Goal: Information Seeking & Learning: Check status

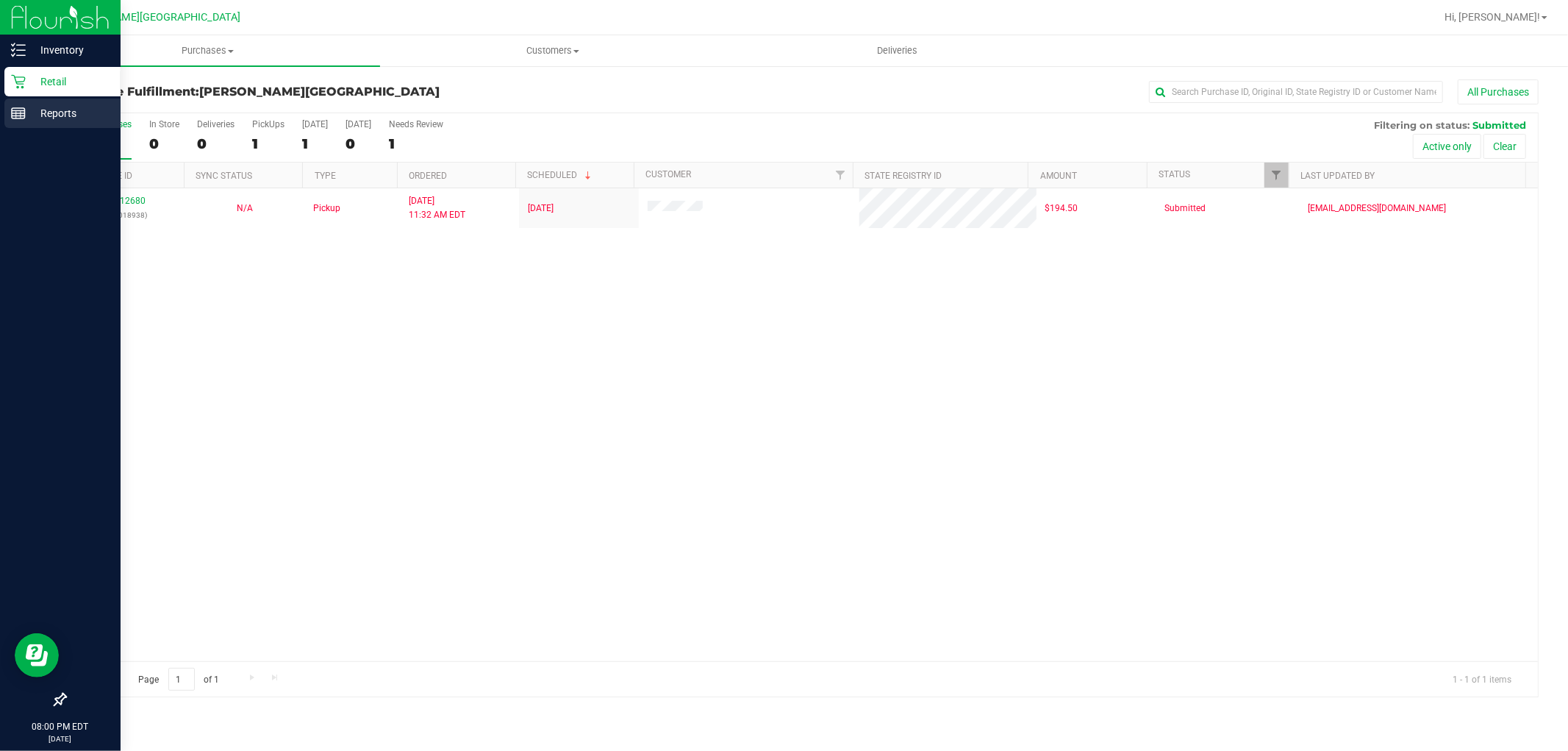
drag, startPoint x: 0, startPoint y: 0, endPoint x: 28, endPoint y: 105, distance: 108.7
click at [28, 105] on p "Reports" at bounding box center [70, 113] width 88 height 17
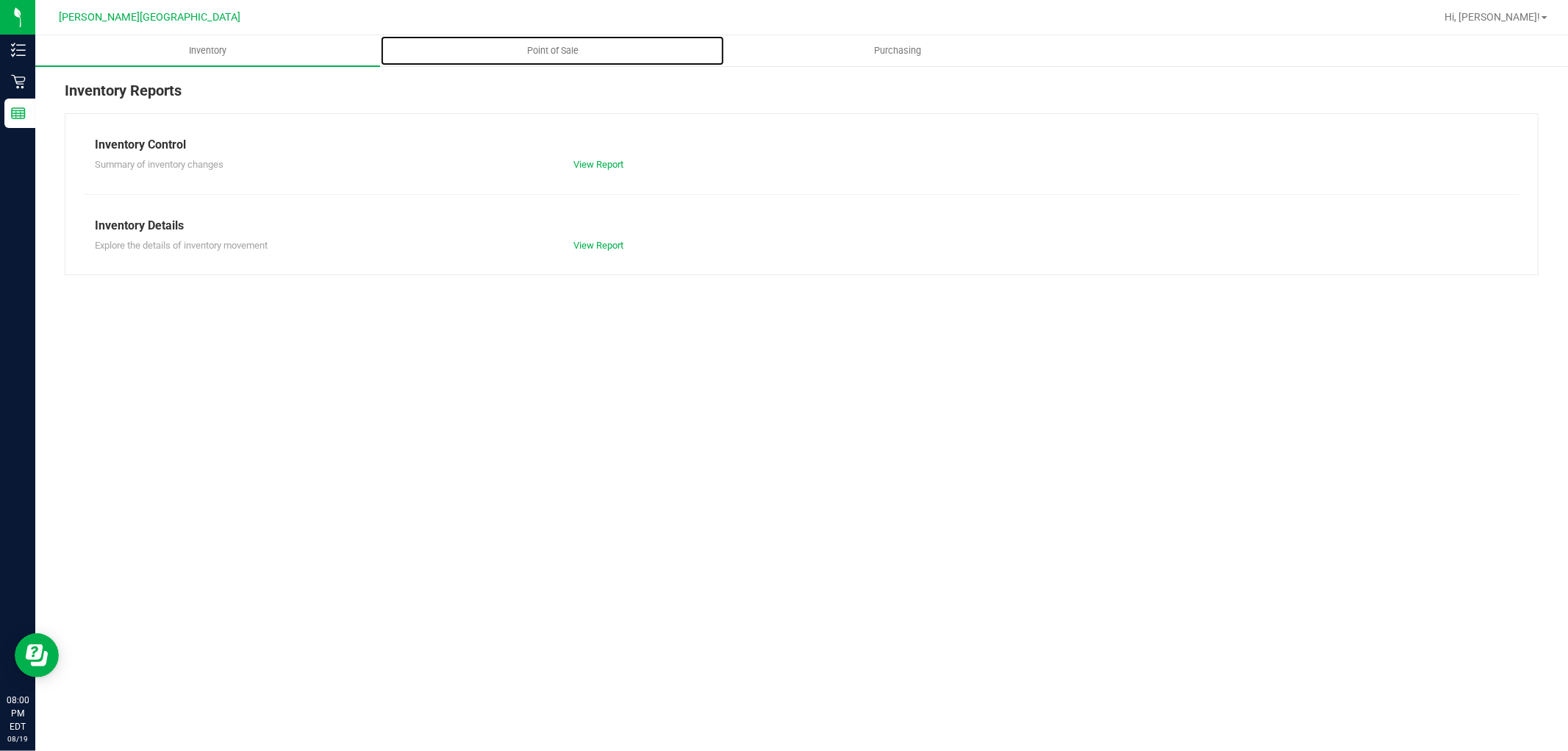
click at [565, 47] on span "Point of Sale" at bounding box center [553, 50] width 91 height 13
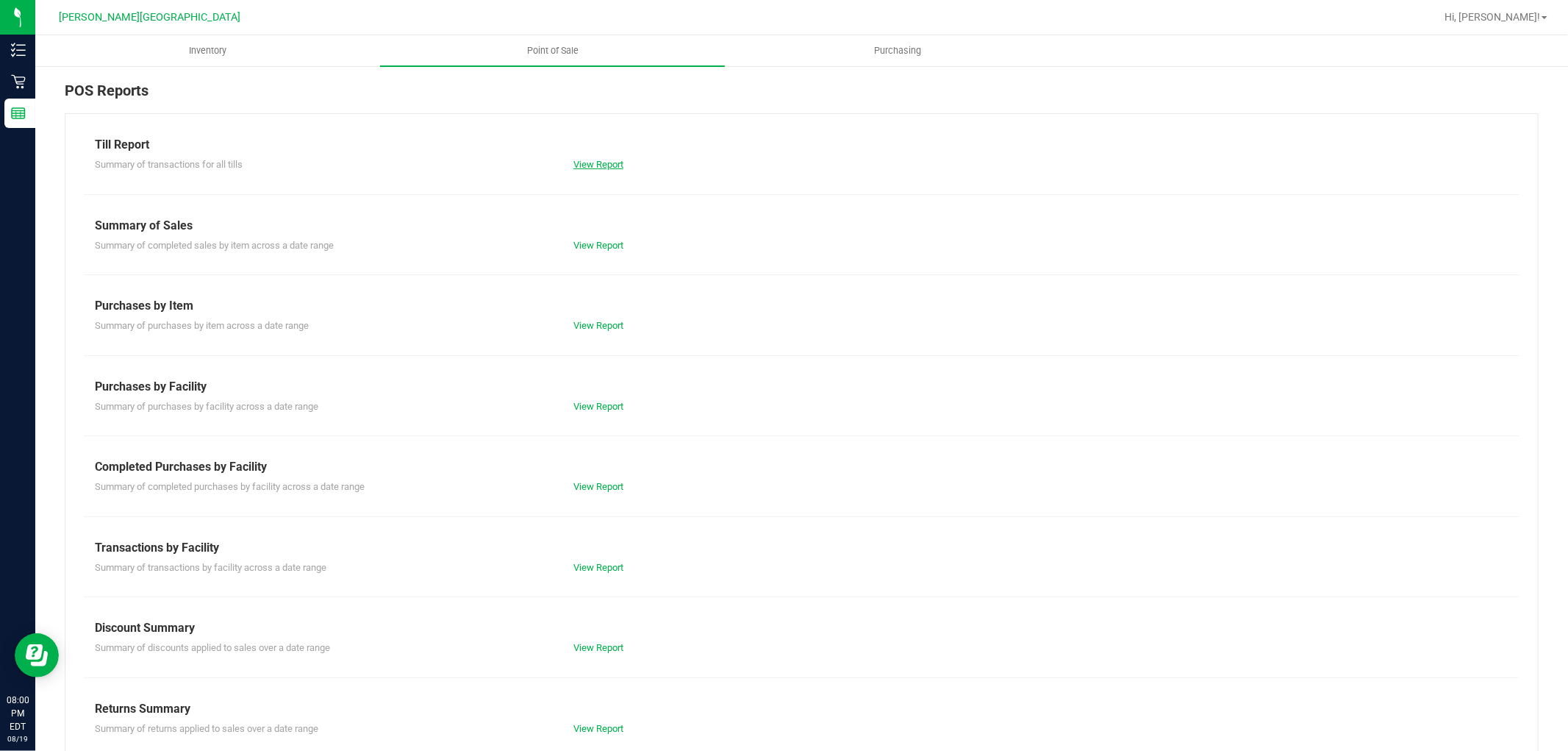
click at [613, 164] on link "View Report" at bounding box center [598, 164] width 50 height 11
